Goal: Task Accomplishment & Management: Manage account settings

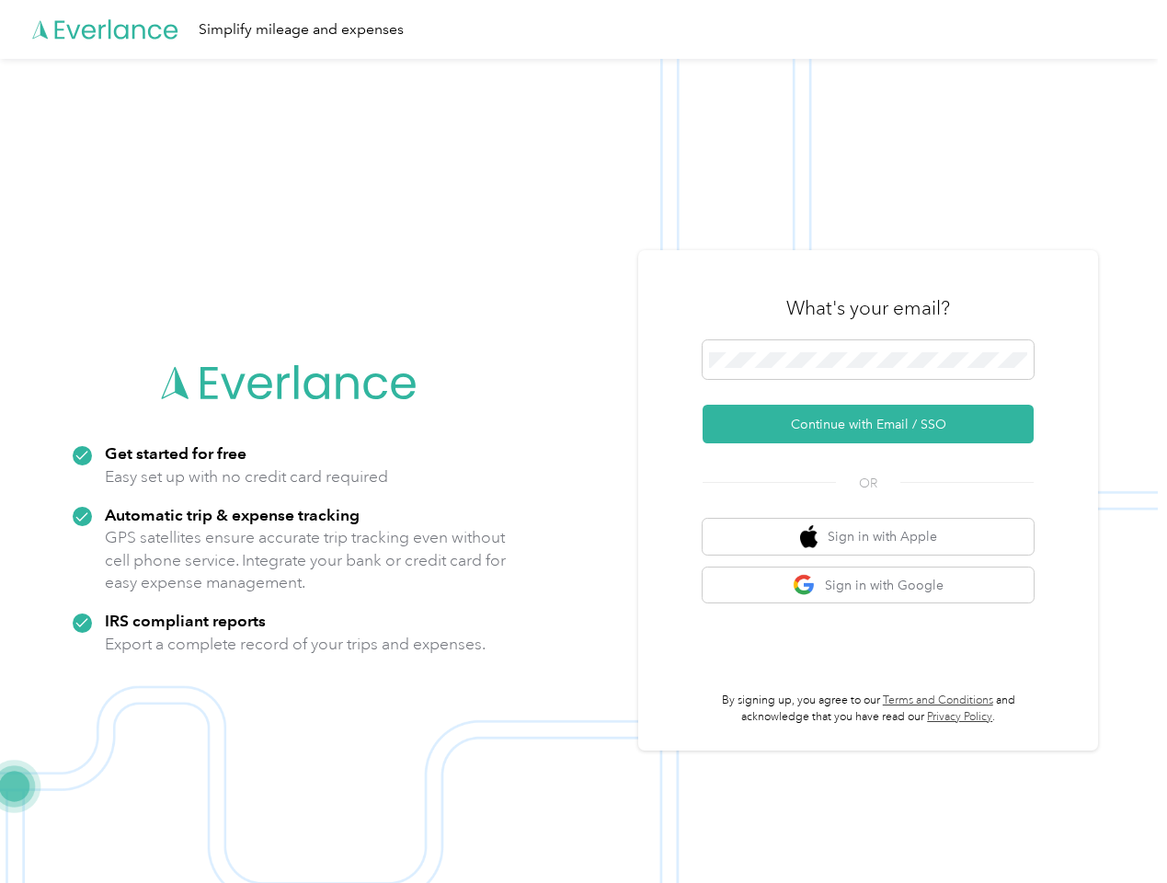
click at [583, 442] on img at bounding box center [579, 500] width 1158 height 883
click at [583, 29] on div "Simplify mileage and expenses" at bounding box center [579, 29] width 1158 height 59
click at [876, 424] on button "Continue with Email / SSO" at bounding box center [868, 424] width 331 height 39
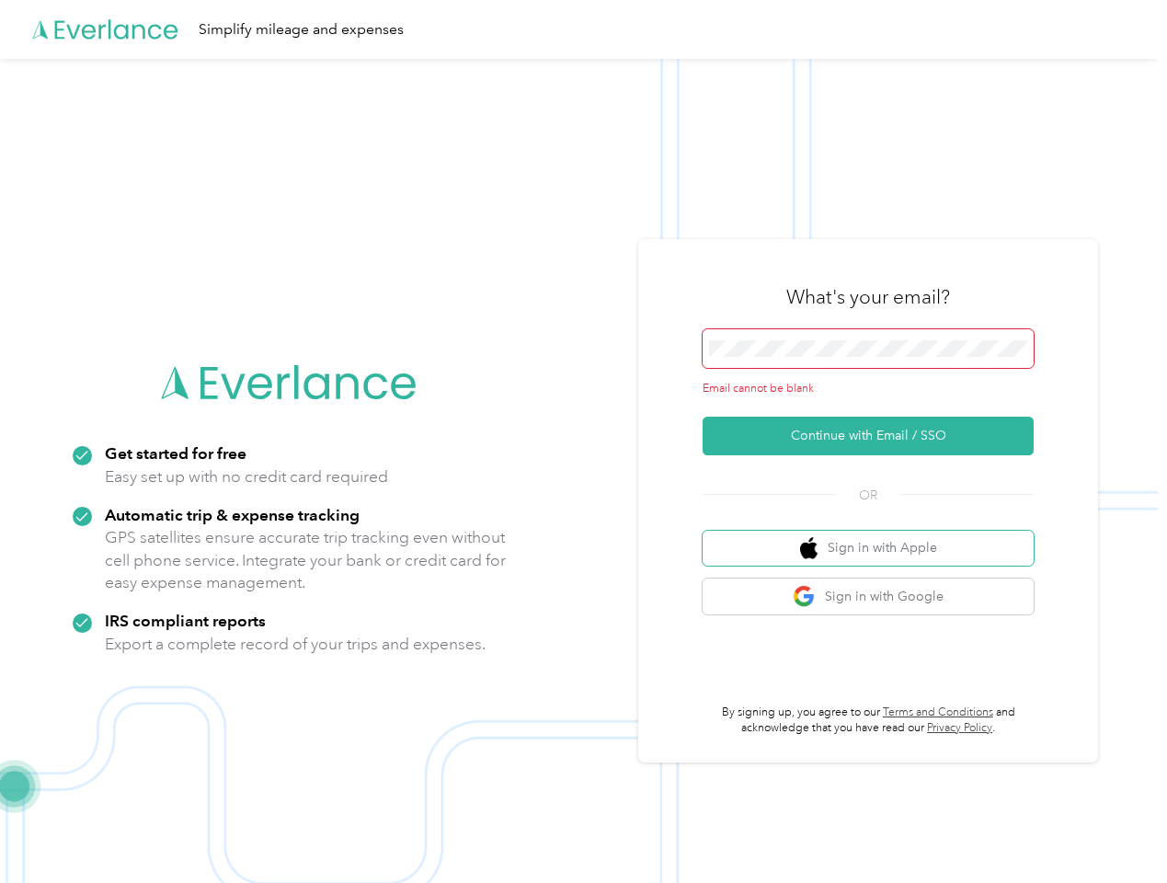
click at [876, 536] on button "Sign in with Apple" at bounding box center [868, 549] width 331 height 36
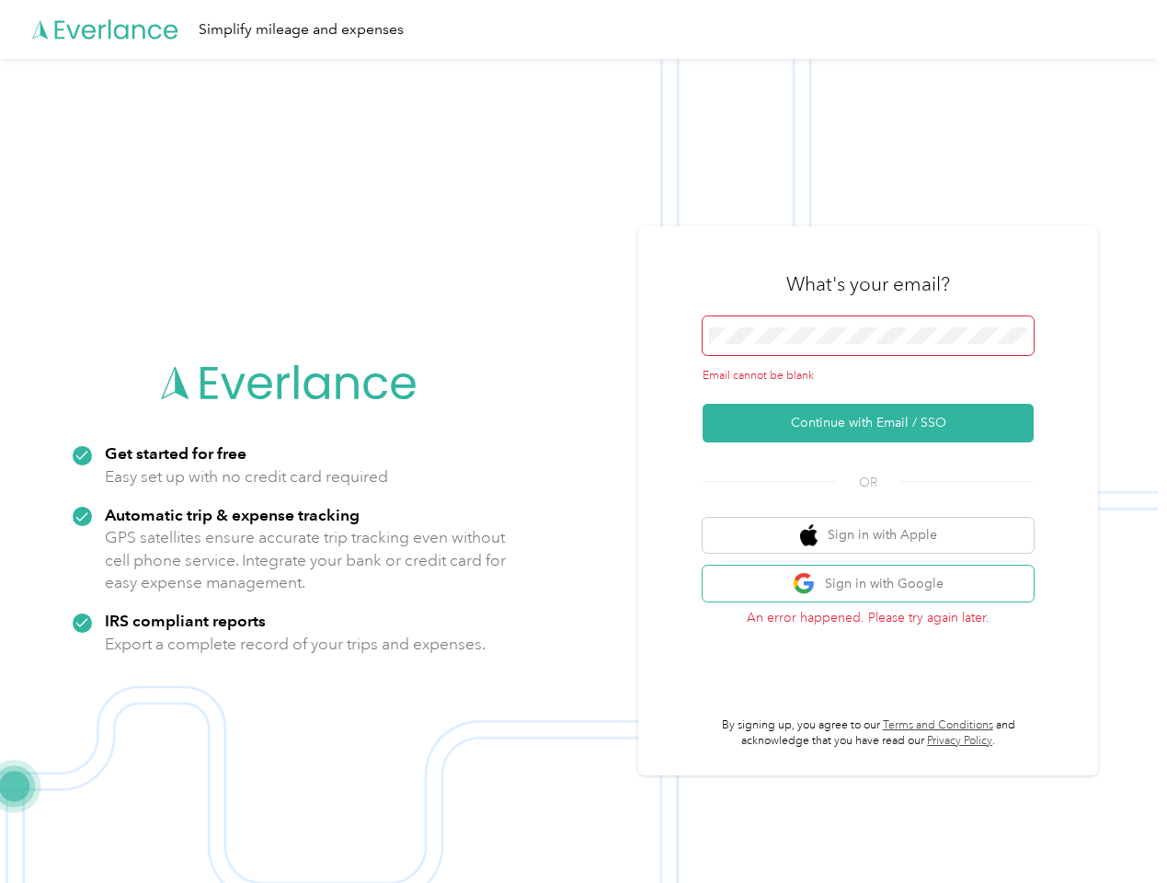
click at [876, 585] on button "Sign in with Google" at bounding box center [868, 584] width 331 height 36
